Goal: Communication & Community: Answer question/provide support

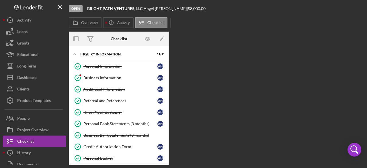
scroll to position [123, 0]
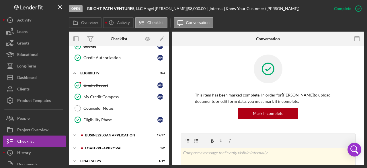
scroll to position [6, 0]
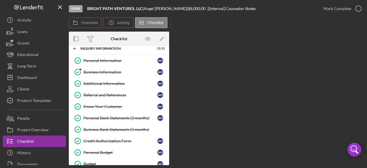
scroll to position [123, 0]
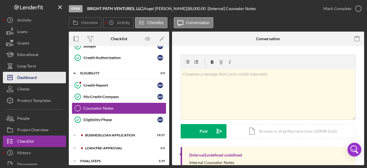
click at [31, 76] on div "Dashboard" at bounding box center [26, 78] width 19 height 13
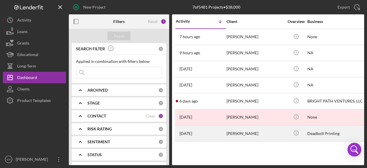
click at [242, 131] on div "[PERSON_NAME]" at bounding box center [254, 132] width 57 height 15
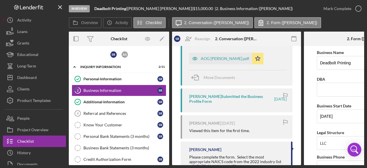
scroll to position [224, 0]
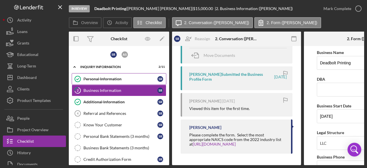
click at [117, 78] on div "Personal Information" at bounding box center [120, 79] width 74 height 5
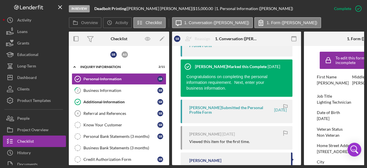
scroll to position [287, 0]
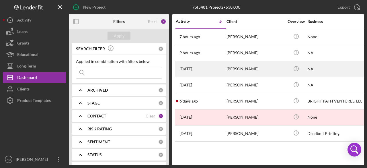
click at [240, 67] on div "[PERSON_NAME]" at bounding box center [254, 68] width 57 height 15
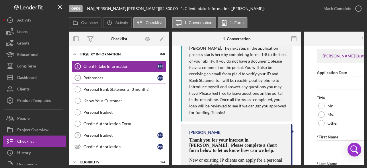
scroll to position [385, 0]
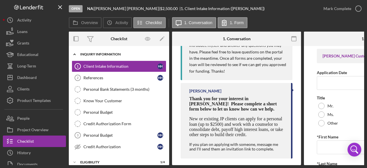
click at [75, 55] on icon "Icon/Expander" at bounding box center [74, 53] width 11 height 11
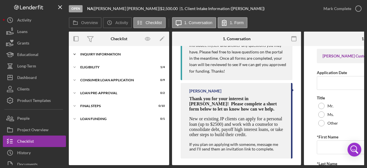
click at [74, 53] on icon "Icon/Expander" at bounding box center [74, 53] width 11 height 11
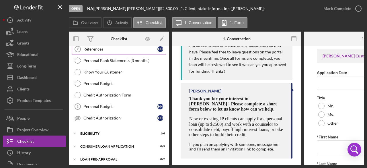
scroll to position [0, 0]
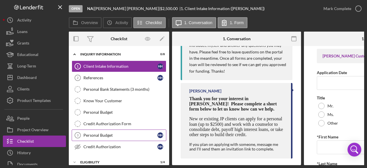
click at [119, 136] on div "Personal Budget" at bounding box center [120, 135] width 74 height 5
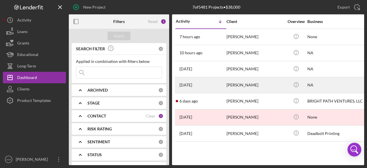
click at [240, 85] on div "[PERSON_NAME]" at bounding box center [254, 84] width 57 height 15
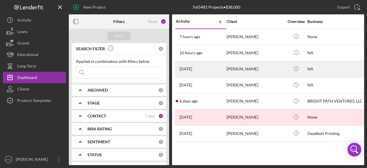
click at [247, 69] on div "[PERSON_NAME]" at bounding box center [254, 68] width 57 height 15
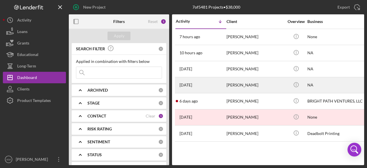
click at [258, 89] on div "[PERSON_NAME]" at bounding box center [254, 84] width 57 height 15
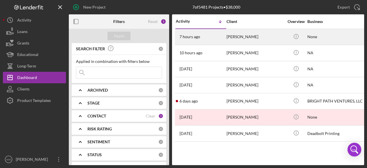
click at [233, 36] on div "[PERSON_NAME]" at bounding box center [254, 36] width 57 height 15
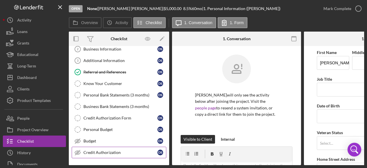
scroll to position [57, 0]
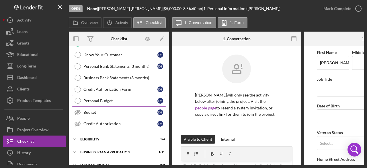
click at [103, 100] on div "Personal Budget" at bounding box center [120, 100] width 74 height 5
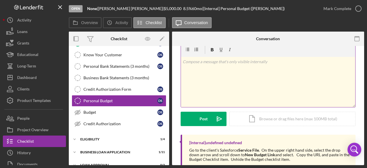
scroll to position [57, 0]
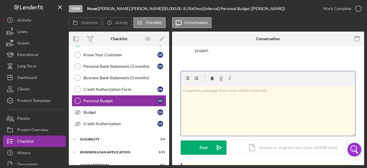
click at [191, 99] on div "v Color teal Color pink Remove color Add row above Add row below Add column bef…" at bounding box center [268, 110] width 174 height 50
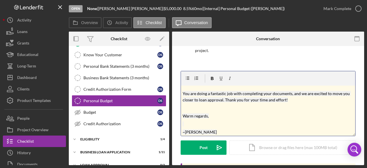
click at [237, 117] on p "Warm regards," at bounding box center [268, 116] width 171 height 6
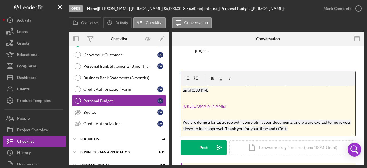
click at [313, 105] on p "[URL][DOMAIN_NAME]" at bounding box center [268, 106] width 171 height 6
drag, startPoint x: 311, startPoint y: 107, endPoint x: 178, endPoint y: 107, distance: 132.7
click at [178, 107] on div "[PERSON_NAME] will only see the activity below after joining the project. Visit…" at bounding box center [268, 106] width 192 height 235
click at [248, 115] on p at bounding box center [268, 114] width 171 height 6
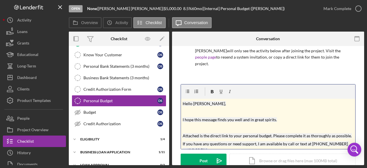
scroll to position [46, 0]
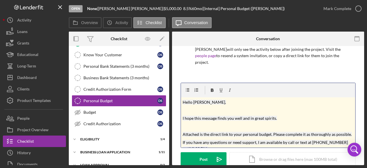
click at [209, 101] on mark "Hello [PERSON_NAME]," at bounding box center [204, 101] width 43 height 5
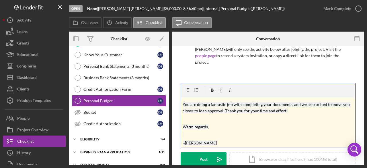
scroll to position [48, 0]
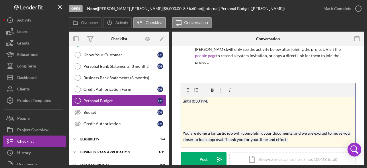
click at [197, 116] on p at bounding box center [268, 117] width 171 height 6
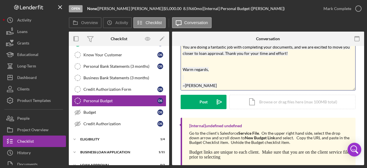
scroll to position [115, 0]
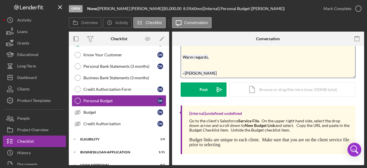
click at [206, 96] on div "Post" at bounding box center [203, 89] width 8 height 14
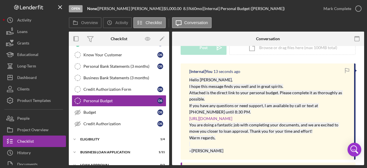
scroll to position [214, 0]
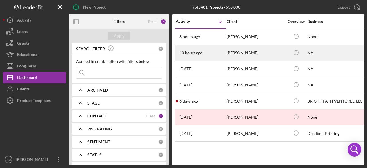
click at [240, 53] on div "[PERSON_NAME]" at bounding box center [254, 52] width 57 height 15
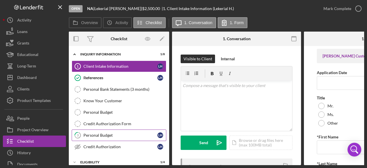
click at [114, 137] on link "3 Personal Budget L H" at bounding box center [119, 134] width 95 height 11
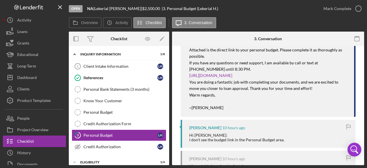
scroll to position [109, 0]
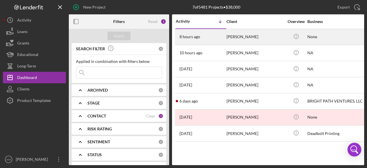
click at [241, 34] on div "[PERSON_NAME]" at bounding box center [254, 36] width 57 height 15
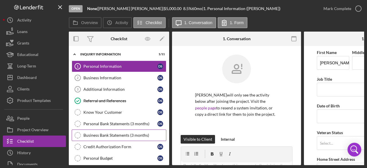
scroll to position [29, 0]
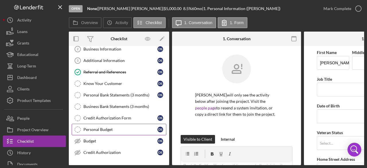
click at [100, 127] on div "Personal Budget" at bounding box center [120, 129] width 74 height 5
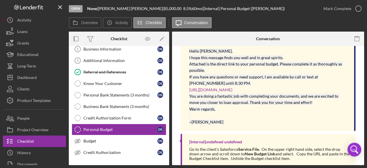
scroll to position [157, 0]
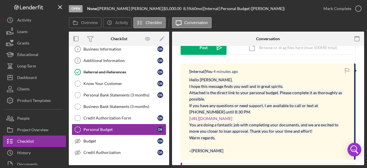
drag, startPoint x: 224, startPoint y: 150, endPoint x: 189, endPoint y: 74, distance: 84.4
click at [188, 74] on div "[Internal] You 4 minutes ago Hello Ms. Smith, I hope this message finds you wel…" at bounding box center [268, 111] width 175 height 96
copy div "[Internal] You 4 minutes ago Hello Ms. Smith, I hope this message finds you wel…"
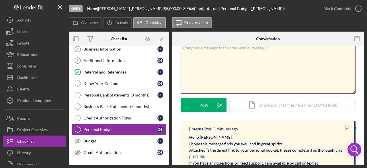
click at [204, 66] on div "v Color teal Color pink Remove color Add row above Add row below Add column bef…" at bounding box center [268, 68] width 174 height 50
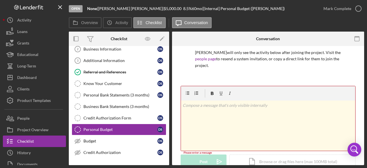
drag, startPoint x: 193, startPoint y: 111, endPoint x: 287, endPoint y: 64, distance: 105.2
click at [287, 64] on p "Danielle Smith will only see the activity below after joining the project. Visi…" at bounding box center [268, 58] width 146 height 19
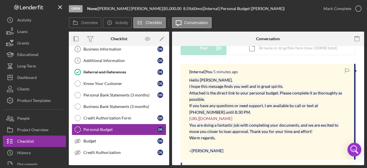
scroll to position [127, 0]
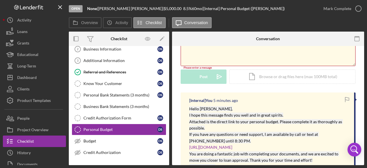
click at [286, 104] on div "[Internal] You 5 minutes ago Hello Ms. Smith, I hope this message finds you wel…" at bounding box center [268, 140] width 175 height 96
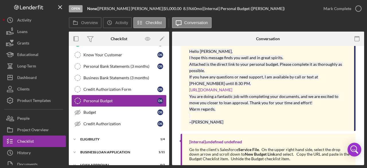
scroll to position [90, 0]
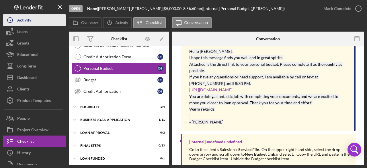
click at [21, 21] on div "Activity" at bounding box center [24, 20] width 14 height 13
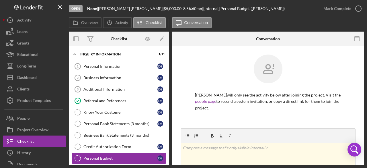
scroll to position [51, 0]
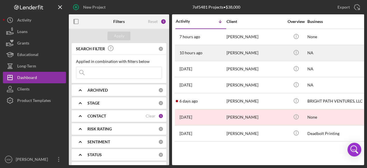
click at [239, 52] on div "[PERSON_NAME]" at bounding box center [254, 52] width 57 height 15
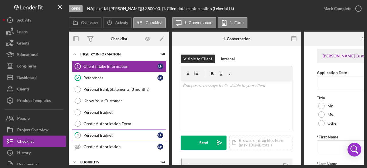
click at [102, 134] on div "Personal Budget" at bounding box center [120, 135] width 74 height 5
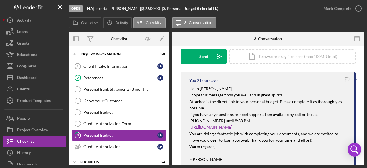
scroll to position [115, 0]
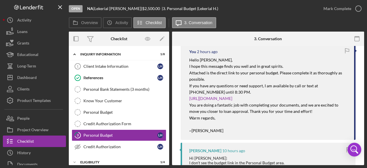
drag, startPoint x: 221, startPoint y: 132, endPoint x: 187, endPoint y: 60, distance: 79.2
click at [187, 60] on div "You 2 hours ago Hello Ms. Hicks, I hope this message finds you well and in grea…" at bounding box center [268, 92] width 175 height 96
